Goal: Information Seeking & Learning: Check status

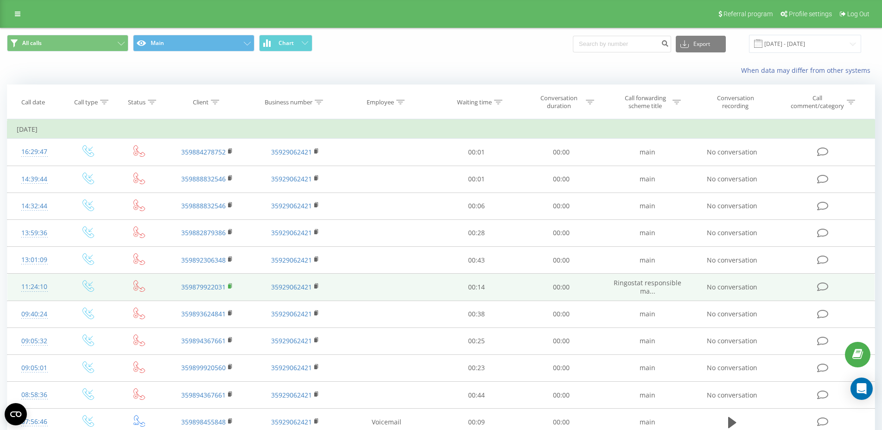
click at [231, 287] on rect at bounding box center [229, 286] width 3 height 4
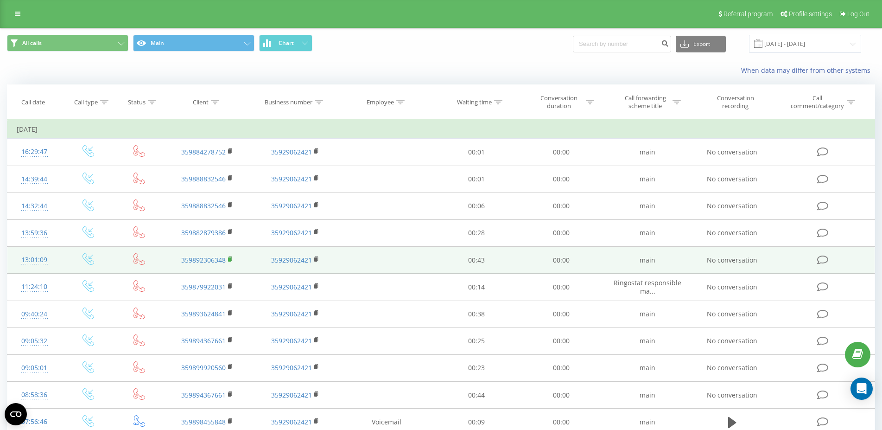
click at [230, 260] on rect at bounding box center [229, 259] width 3 height 4
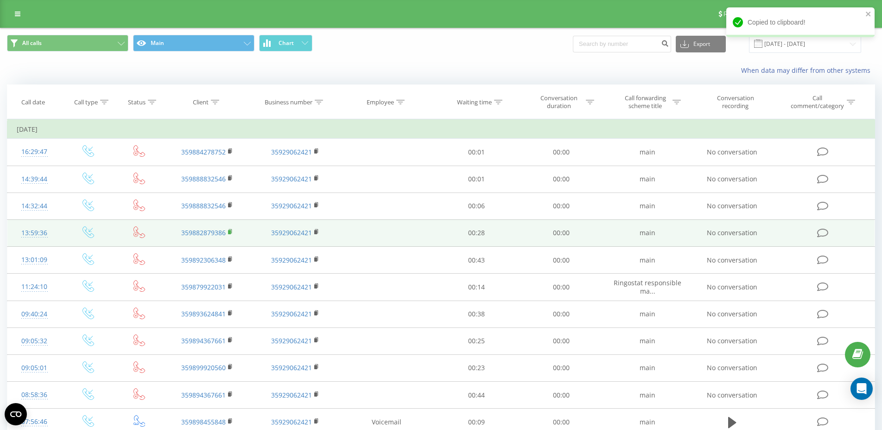
click at [231, 234] on rect at bounding box center [229, 232] width 3 height 4
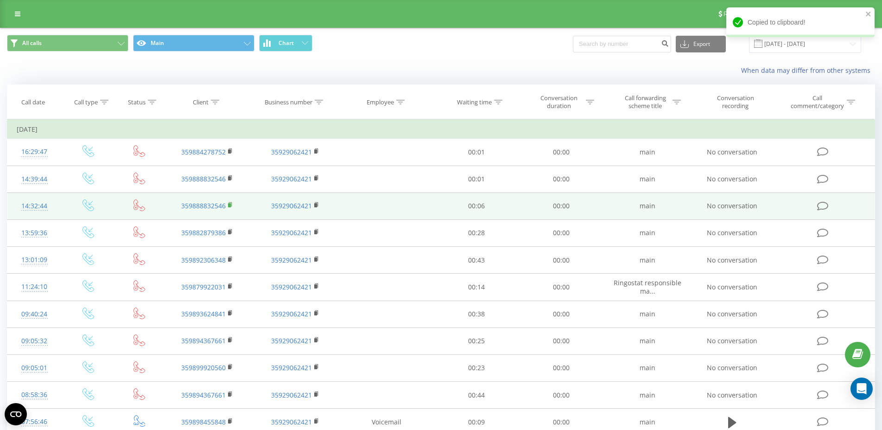
click at [230, 205] on rect at bounding box center [229, 205] width 3 height 4
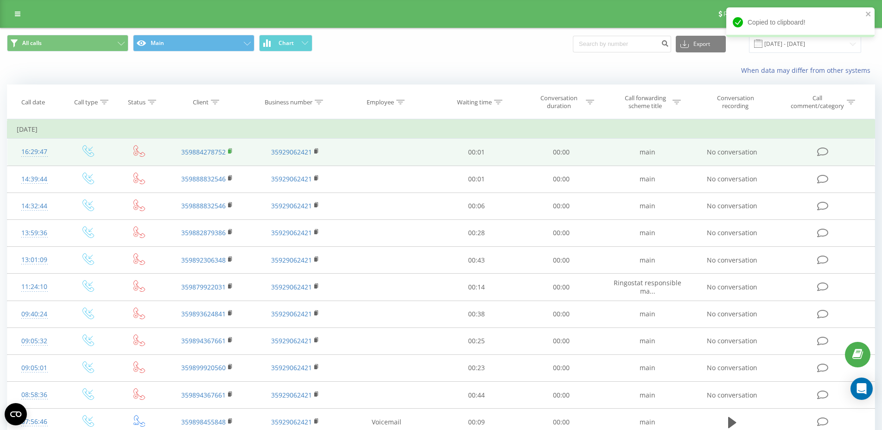
click at [230, 150] on icon at bounding box center [230, 151] width 5 height 6
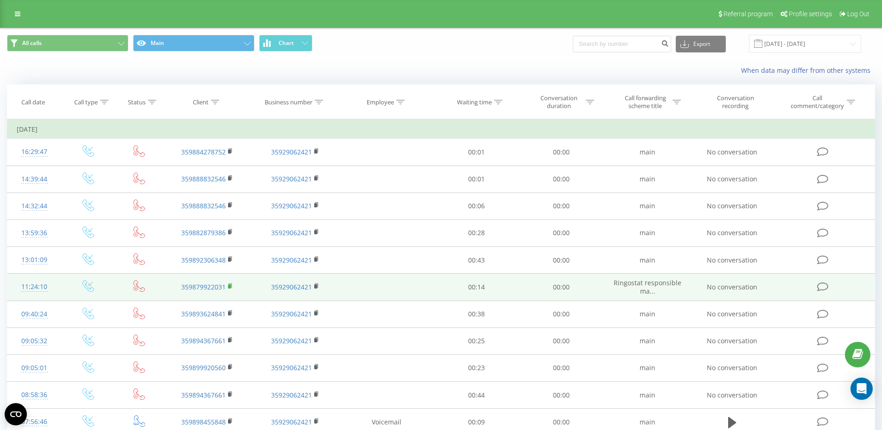
click at [230, 287] on rect at bounding box center [229, 286] width 3 height 4
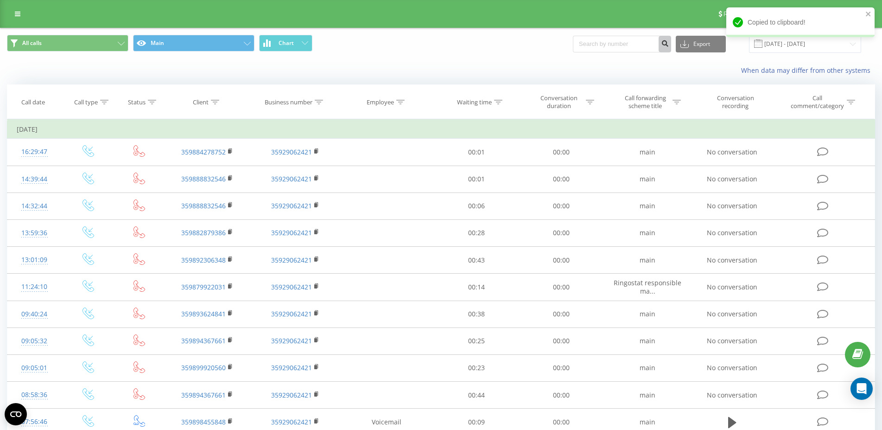
click at [664, 44] on button "submit" at bounding box center [665, 44] width 13 height 17
click at [642, 45] on input at bounding box center [622, 44] width 98 height 17
paste input "359879922031"
type input "359879922031"
click at [668, 45] on icon "submit" at bounding box center [665, 42] width 8 height 6
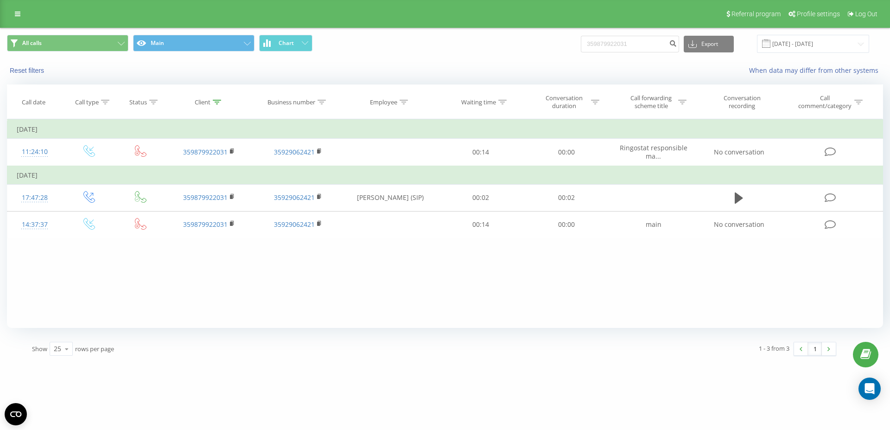
click at [714, 55] on div "All calls Main Chart 359879922031 Export .csv .xls .xlsx 21.05.2025 - 21.08.2025" at bounding box center [444, 43] width 889 height 31
click at [643, 43] on input "359879922031" at bounding box center [630, 44] width 98 height 17
paste input "92306348"
type input "359892306348"
click at [677, 45] on icon "submit" at bounding box center [673, 42] width 8 height 6
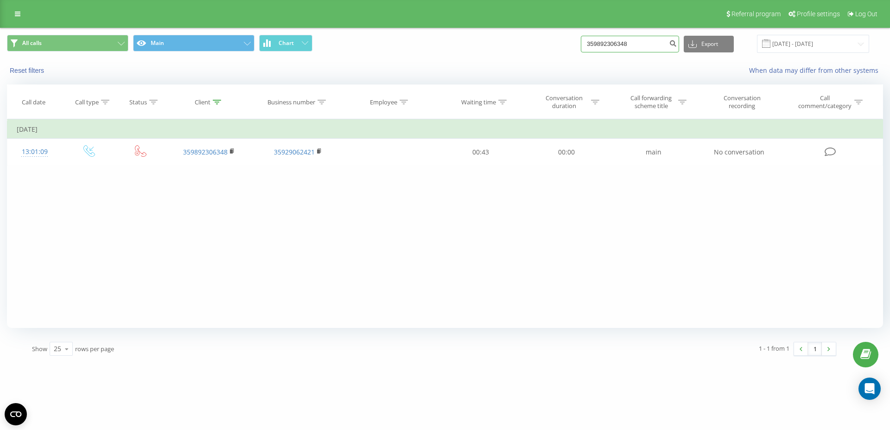
click at [608, 45] on input "359892306348" at bounding box center [630, 44] width 98 height 17
paste input "82879386"
type input "359882879386"
click at [675, 46] on button "submit" at bounding box center [673, 44] width 13 height 17
click at [639, 39] on input "359882879386" at bounding box center [630, 44] width 98 height 17
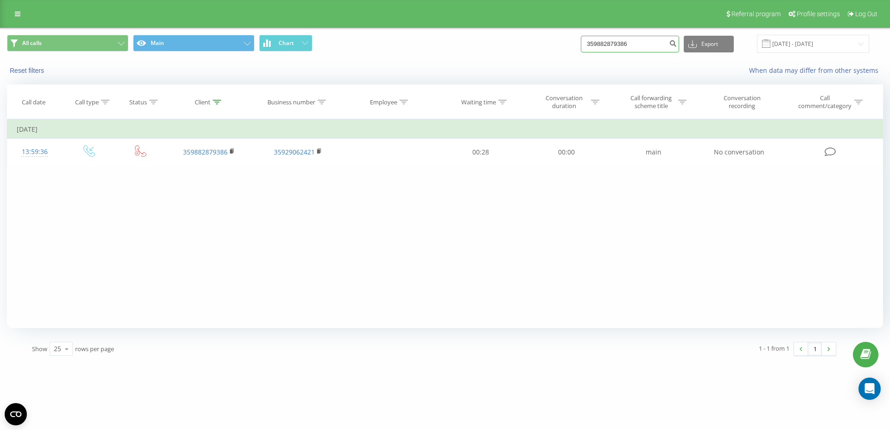
paste input "8832546"
type input "359888832546"
click at [675, 44] on icon "submit" at bounding box center [673, 42] width 8 height 6
click at [636, 41] on input "359888832546" at bounding box center [630, 44] width 98 height 17
paste input "4278752"
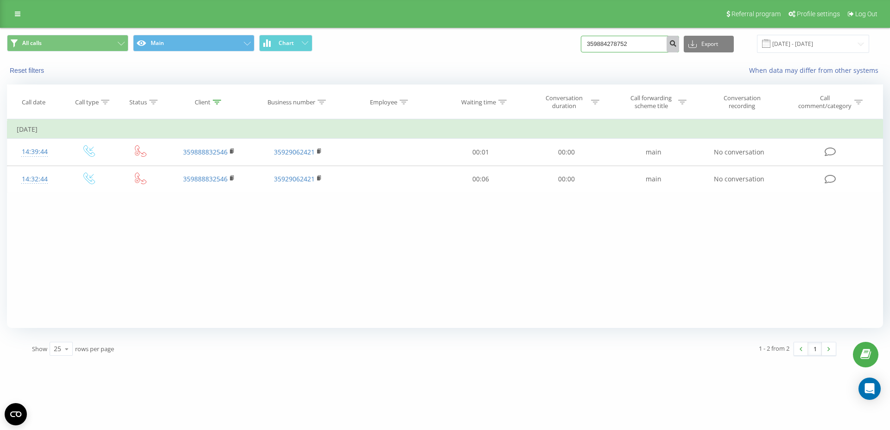
type input "359884278752"
click at [679, 44] on button "submit" at bounding box center [673, 44] width 13 height 17
click at [25, 12] on link at bounding box center [17, 13] width 17 height 13
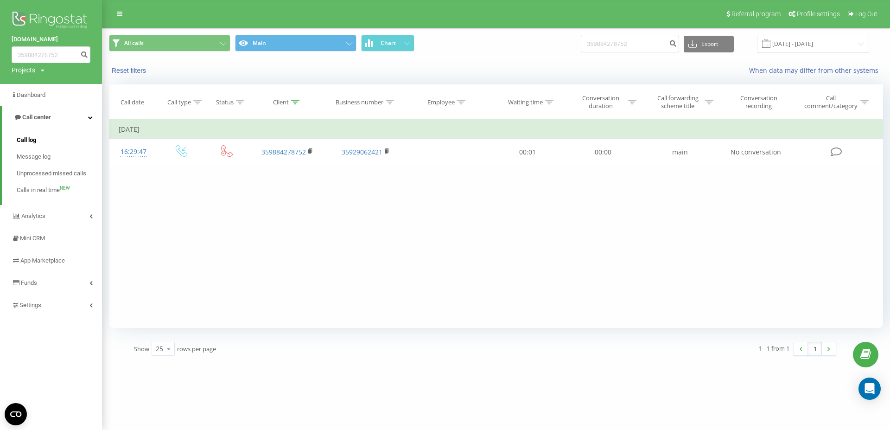
click at [31, 140] on span "Call log" at bounding box center [26, 139] width 19 height 9
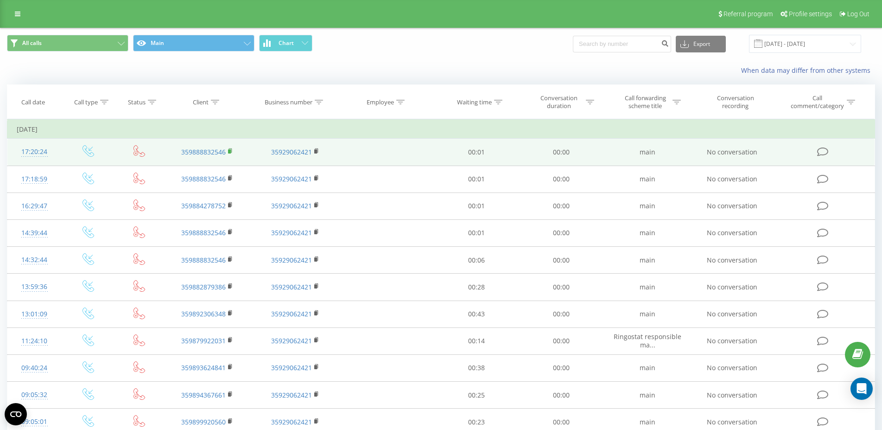
click at [229, 150] on icon at bounding box center [230, 151] width 5 height 6
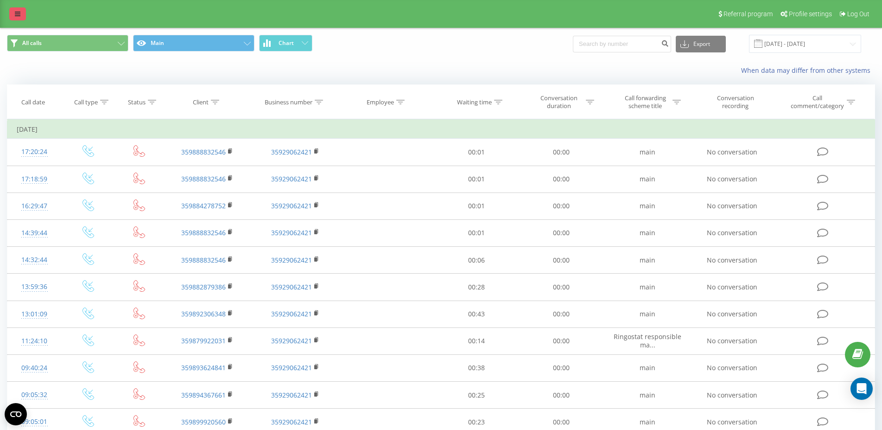
click at [15, 12] on icon at bounding box center [18, 14] width 6 height 6
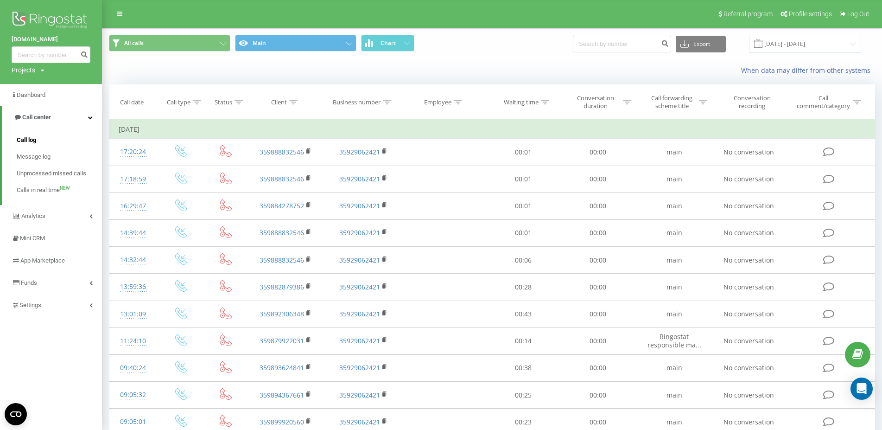
click at [30, 133] on link "Call log" at bounding box center [59, 140] width 85 height 17
click at [31, 137] on span "Call log" at bounding box center [26, 139] width 19 height 9
